Goal: Task Accomplishment & Management: Manage account settings

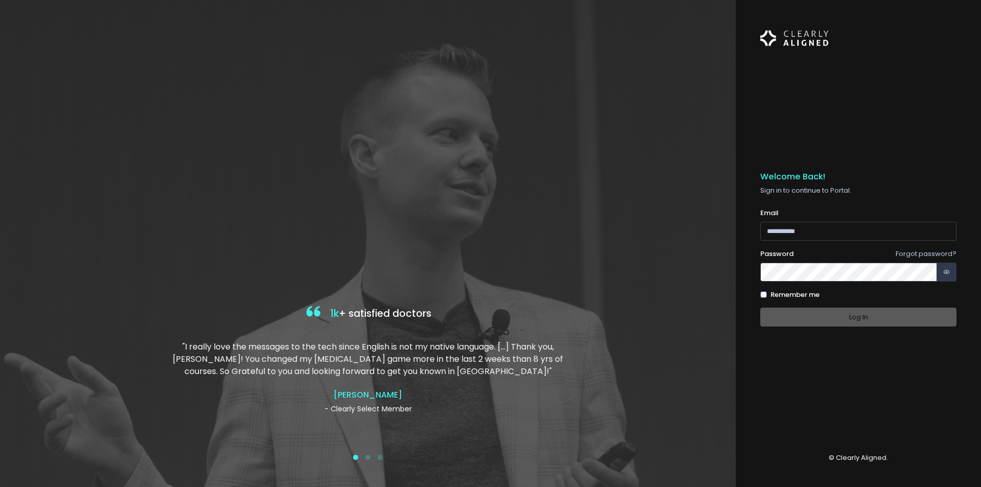
click at [835, 232] on input "email" at bounding box center [859, 231] width 196 height 19
type input "**********"
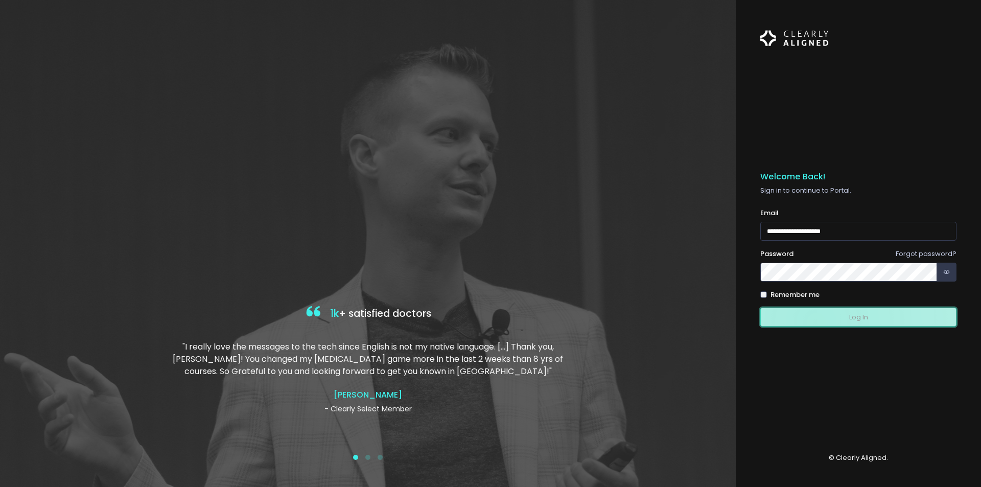
click at [816, 322] on button "Log In" at bounding box center [859, 317] width 196 height 19
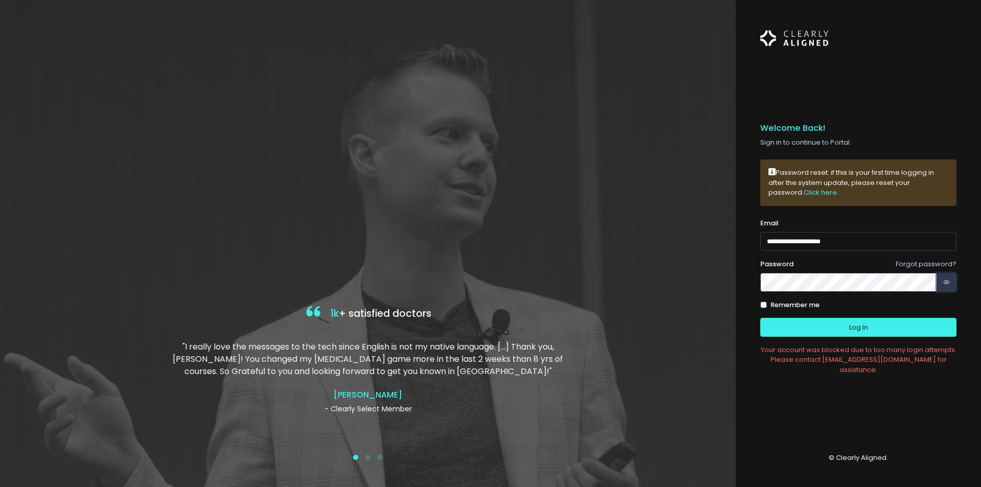
click at [948, 286] on icon "button" at bounding box center [947, 283] width 7 height 10
click at [804, 195] on link "Click here" at bounding box center [820, 193] width 33 height 10
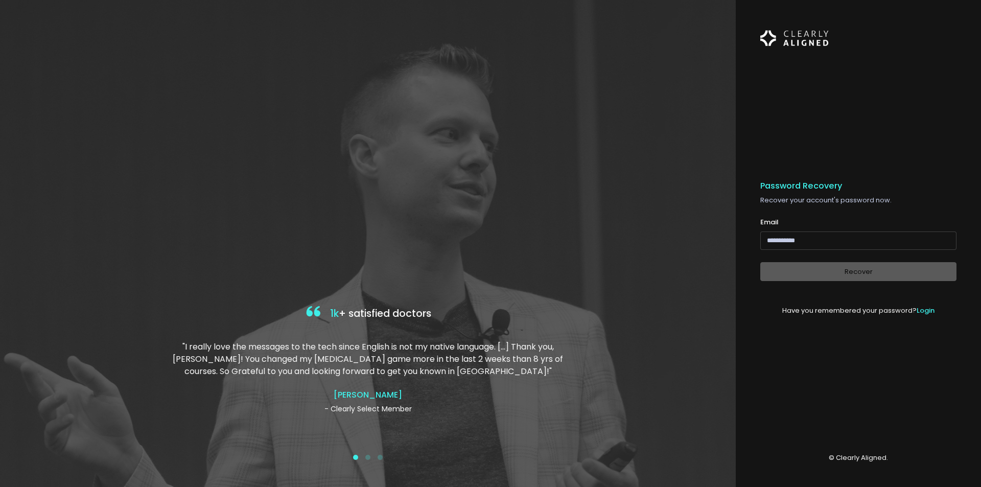
click at [820, 242] on input "email" at bounding box center [859, 241] width 196 height 19
type input "**********"
click at [846, 272] on button "Recover" at bounding box center [859, 271] width 196 height 19
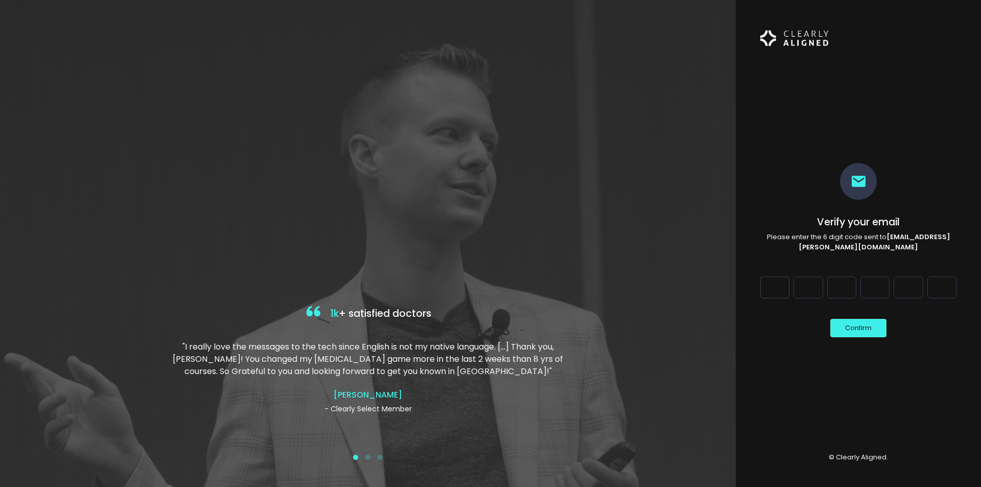
click at [788, 287] on input "Digit 1" at bounding box center [775, 287] width 29 height 21
type input "*"
click at [817, 284] on input "Digit 2" at bounding box center [808, 287] width 29 height 21
type input "*"
drag, startPoint x: 841, startPoint y: 290, endPoint x: 849, endPoint y: 272, distance: 19.5
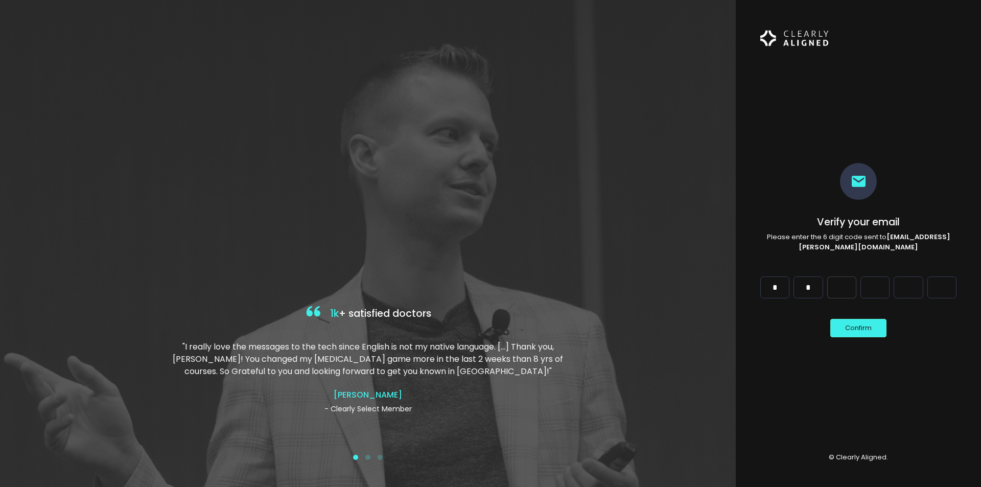
click at [846, 278] on input "Digit 3" at bounding box center [842, 287] width 29 height 21
type input "*"
click at [874, 283] on input "Digit 4" at bounding box center [875, 287] width 29 height 21
type input "*"
click at [902, 286] on input "Digit 5" at bounding box center [908, 287] width 29 height 21
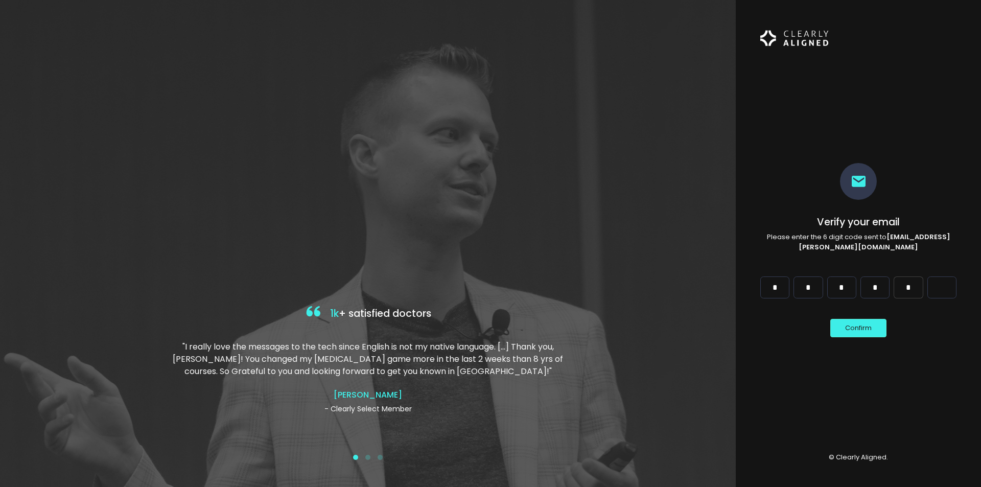
type input "*"
click at [945, 286] on input "Digit 6" at bounding box center [942, 287] width 29 height 21
type input "*"
click at [853, 320] on button "Confirm" at bounding box center [859, 328] width 56 height 19
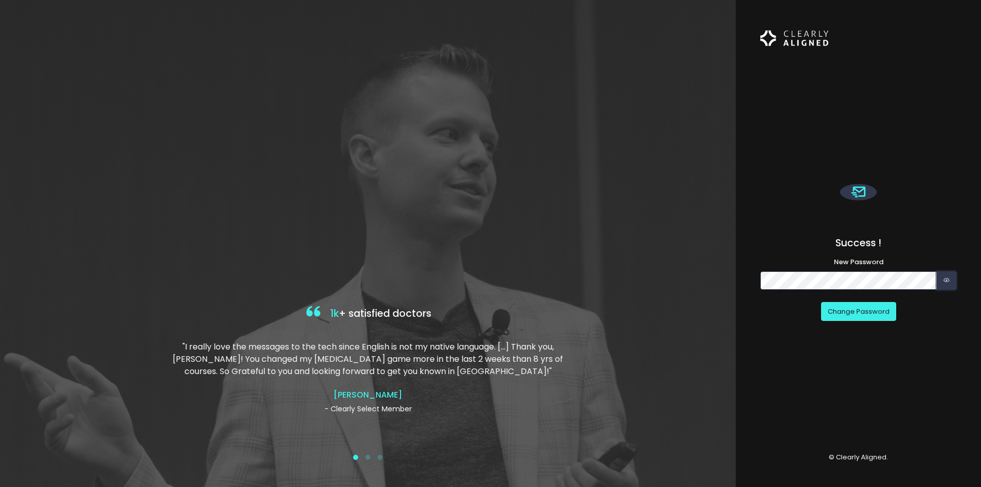
click at [945, 279] on icon "button" at bounding box center [947, 280] width 7 height 10
click at [851, 315] on button "Change Password" at bounding box center [858, 311] width 75 height 19
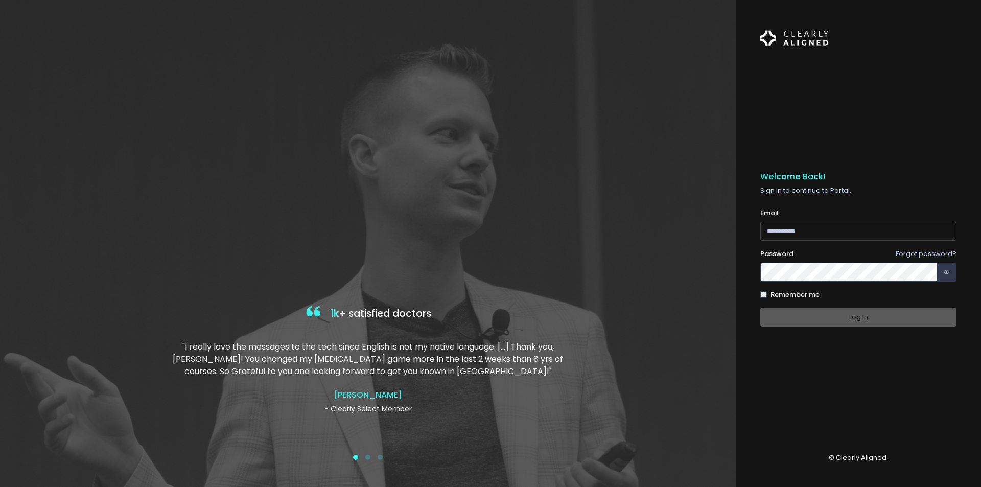
click at [820, 227] on input "email" at bounding box center [859, 231] width 196 height 19
type input "**********"
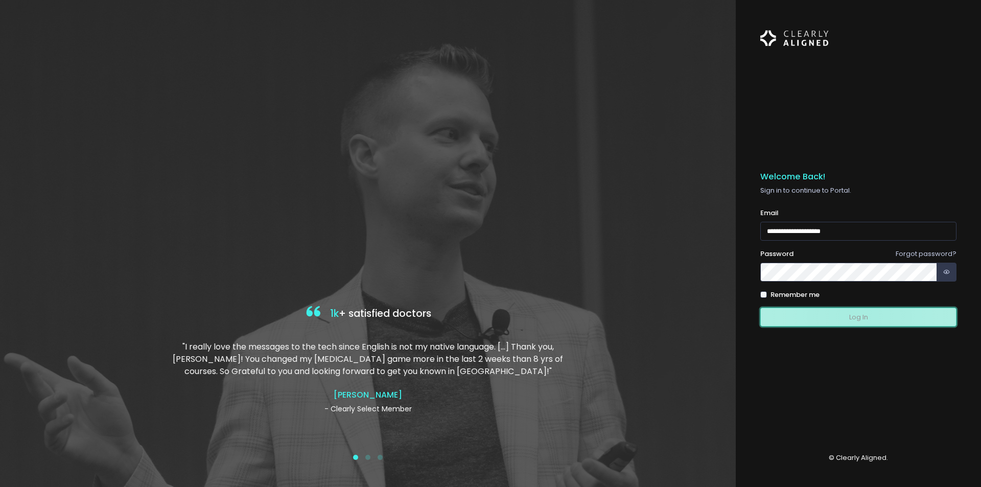
click at [859, 316] on button "Log In" at bounding box center [859, 317] width 196 height 19
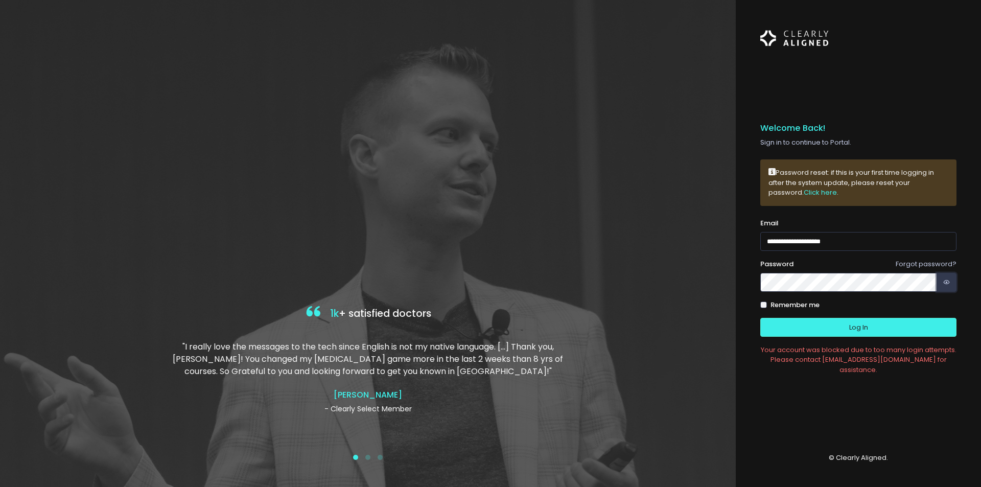
click at [948, 286] on icon "button" at bounding box center [947, 283] width 7 height 10
